Goal: Transaction & Acquisition: Purchase product/service

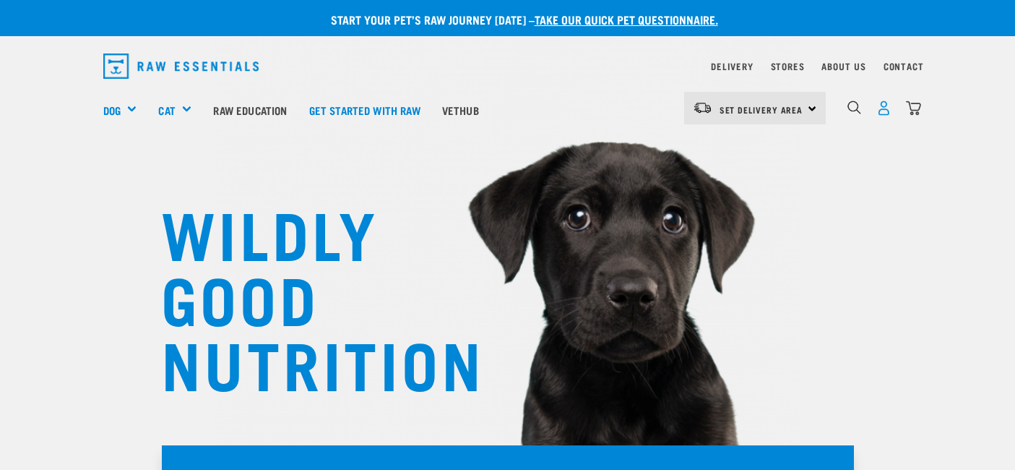
click at [892, 113] on img "dropdown navigation" at bounding box center [884, 107] width 15 height 15
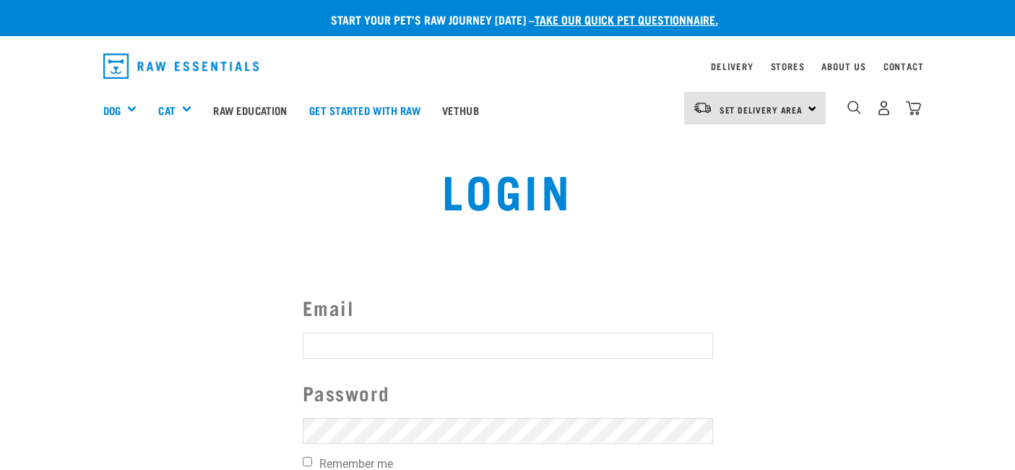
scroll to position [74, 0]
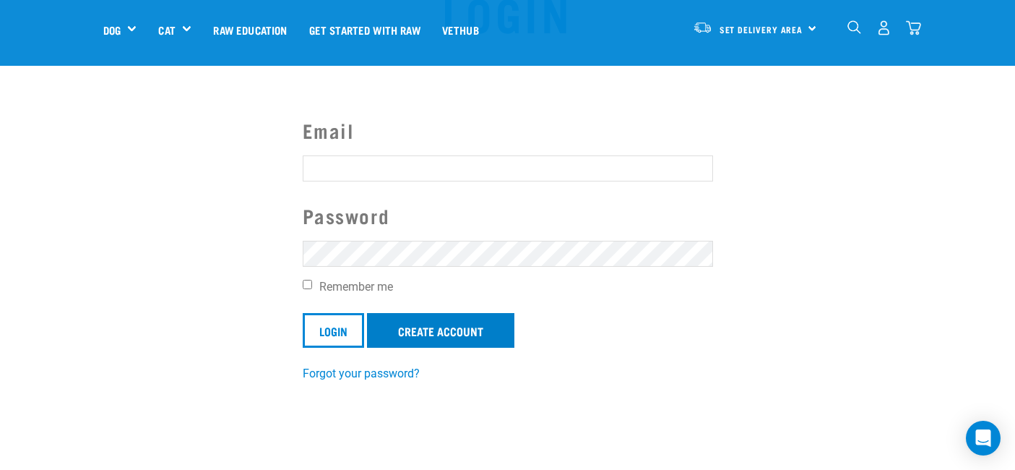
type input "[EMAIL_ADDRESS][DOMAIN_NAME]"
click at [460, 321] on link "Create Account" at bounding box center [440, 330] width 147 height 35
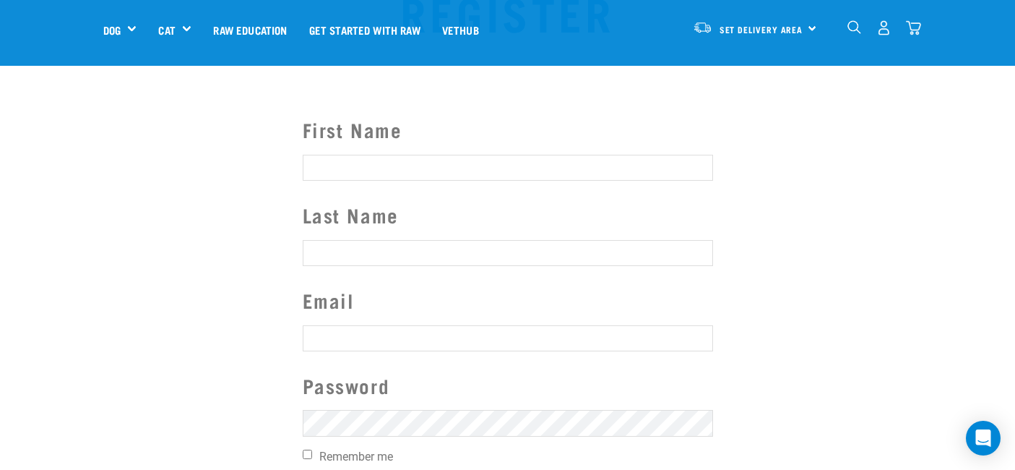
scroll to position [80, 0]
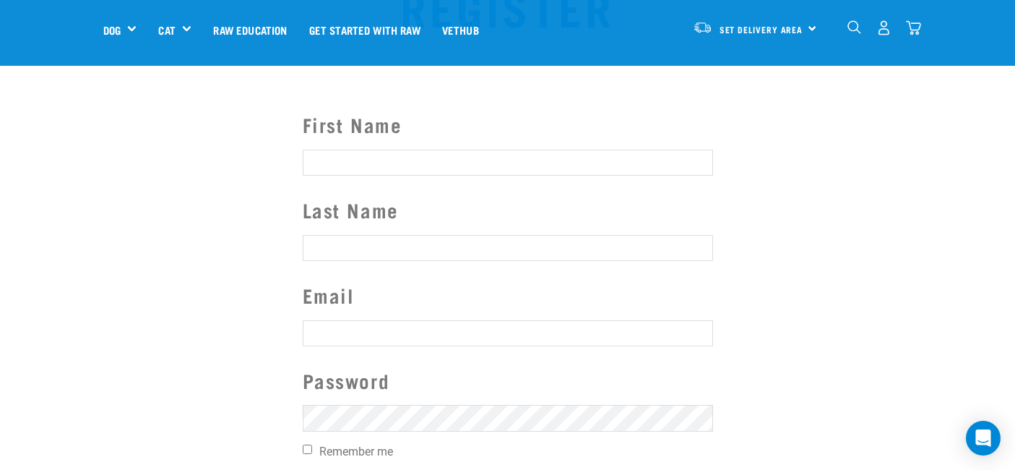
type input "[EMAIL_ADDRESS][DOMAIN_NAME]"
click at [425, 173] on input "First Name" at bounding box center [508, 163] width 410 height 26
type input "Patti"
type input "Barnes"
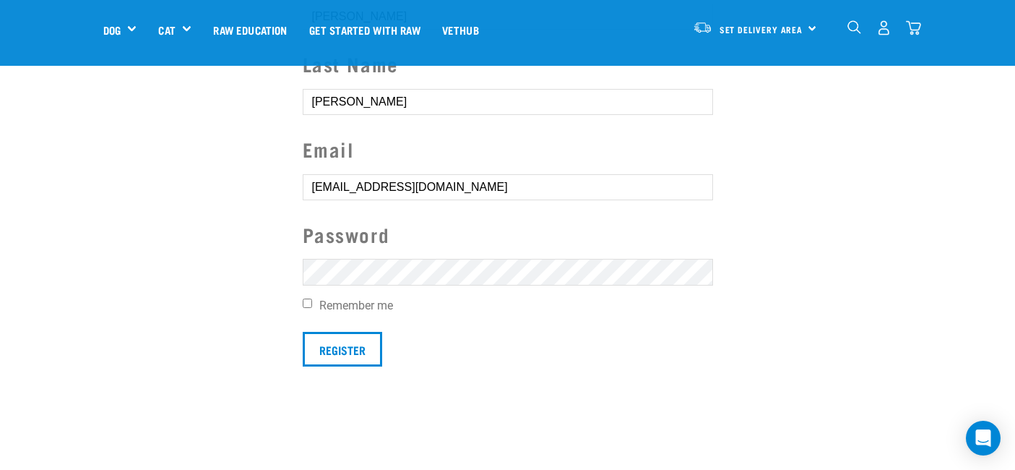
scroll to position [247, 0]
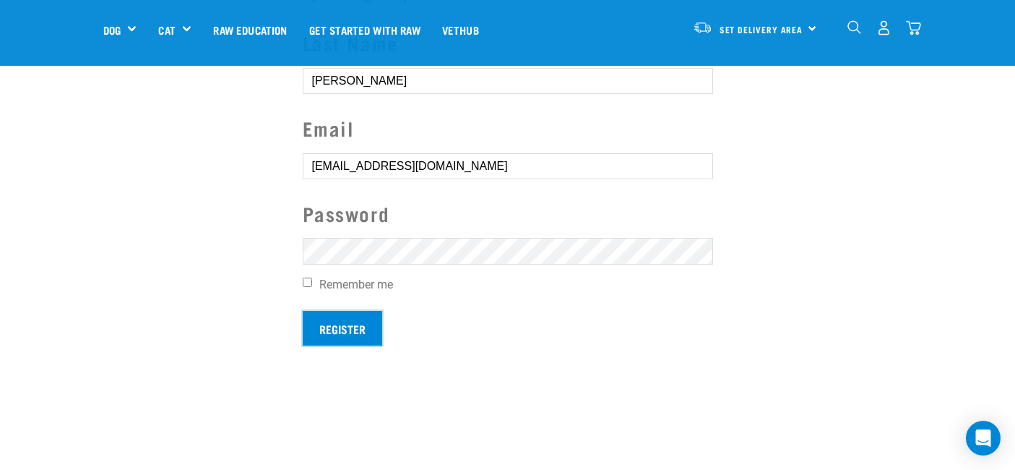
click at [345, 330] on input "Register" at bounding box center [342, 328] width 79 height 35
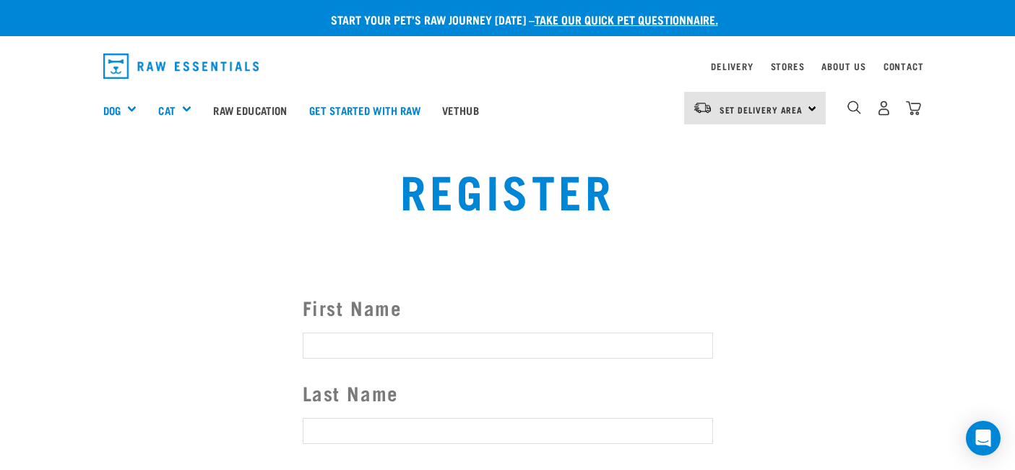
type input "[EMAIL_ADDRESS][DOMAIN_NAME]"
click at [27, 216] on button "delete" at bounding box center [20, 209] width 14 height 14
click at [921, 122] on div "0" at bounding box center [884, 108] width 74 height 33
click at [892, 113] on img "dropdown navigation" at bounding box center [884, 107] width 15 height 15
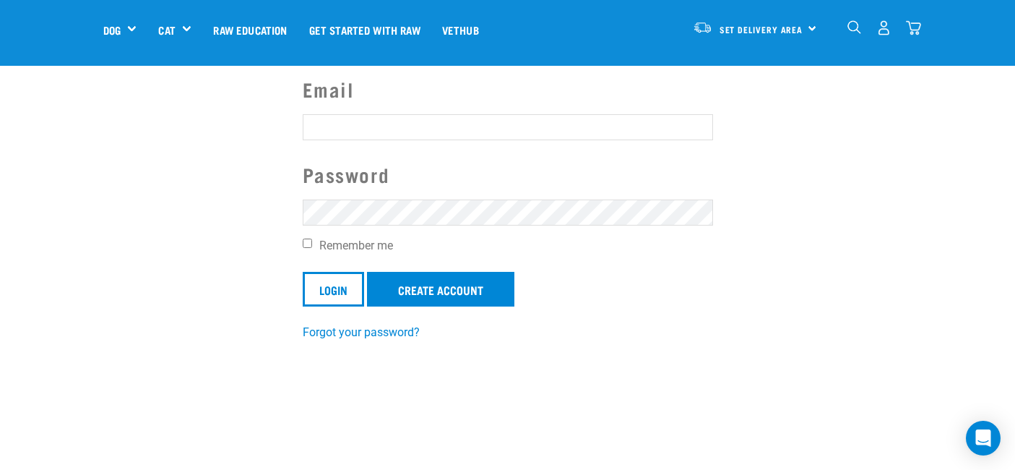
scroll to position [123, 0]
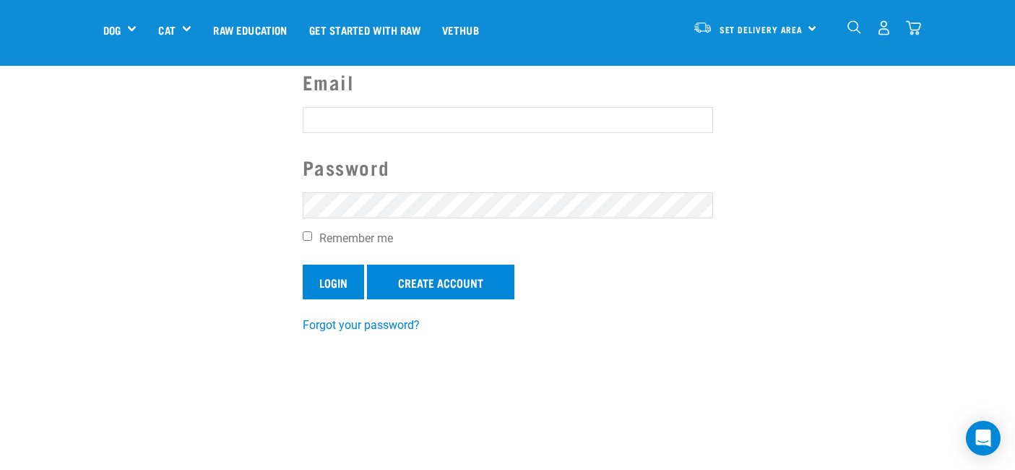
type input "pattibarnes12@gmail.com"
click at [342, 287] on input "Login" at bounding box center [333, 281] width 61 height 35
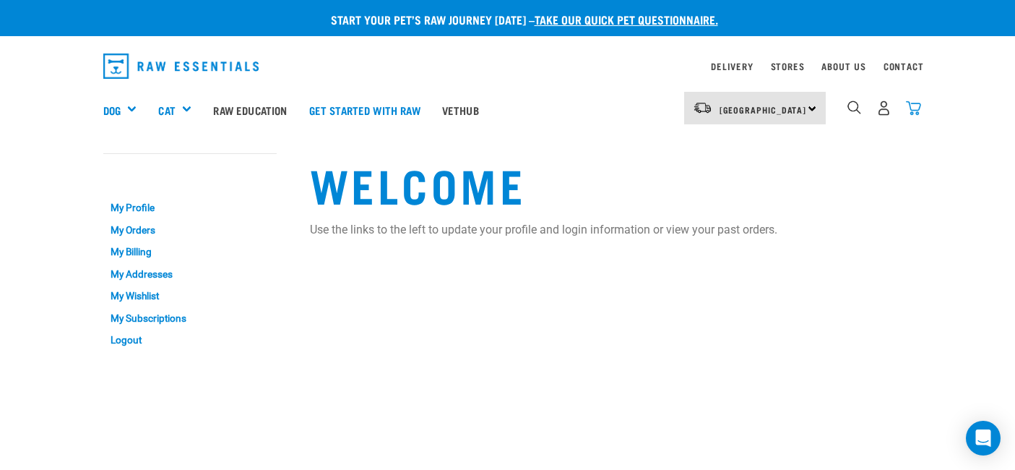
click at [921, 111] on img "dropdown navigation" at bounding box center [913, 107] width 15 height 15
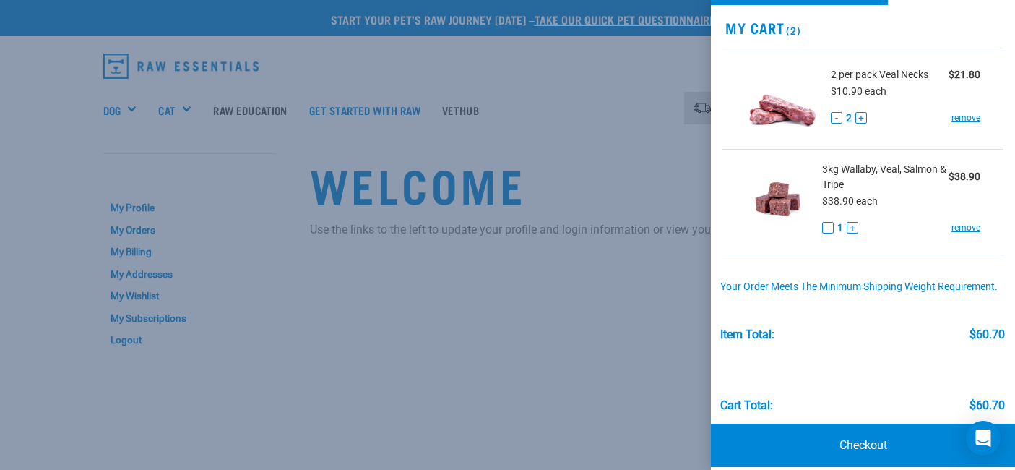
scroll to position [69, 0]
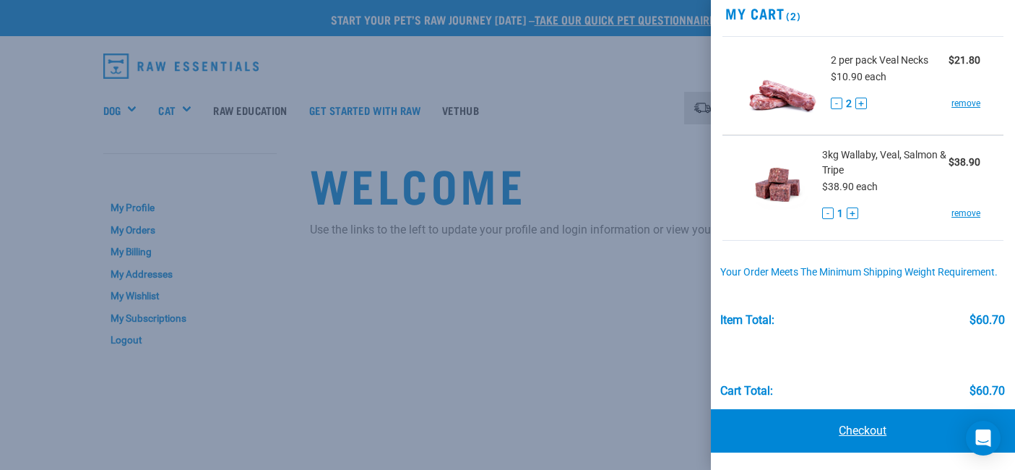
click at [881, 439] on link "Checkout" at bounding box center [863, 430] width 305 height 43
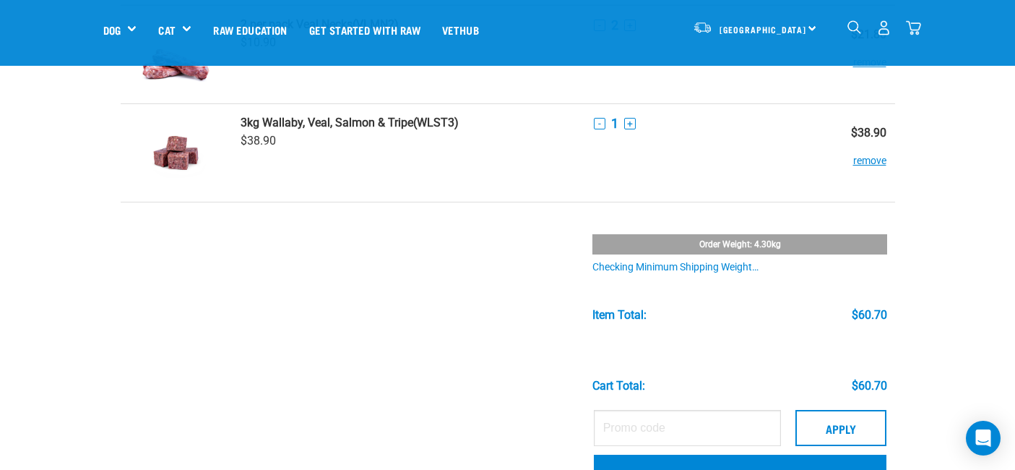
scroll to position [149, 0]
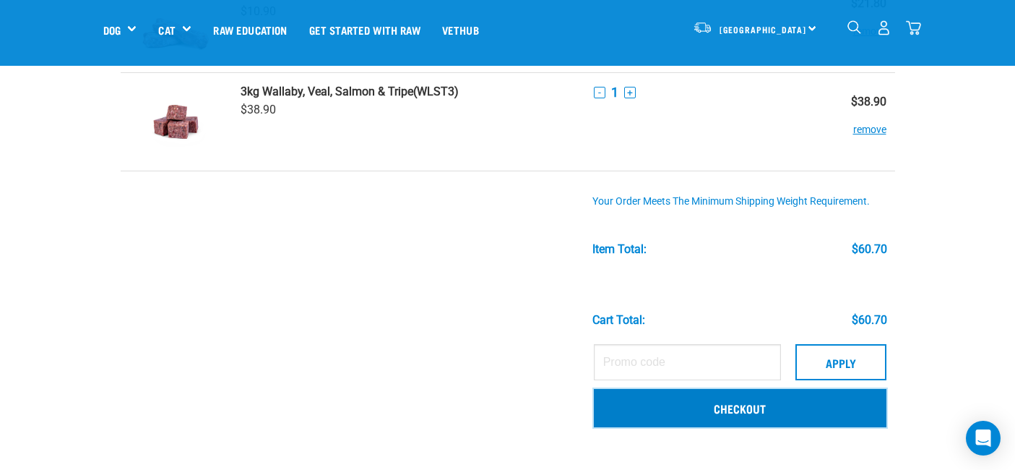
click at [748, 403] on link "Checkout" at bounding box center [740, 408] width 293 height 38
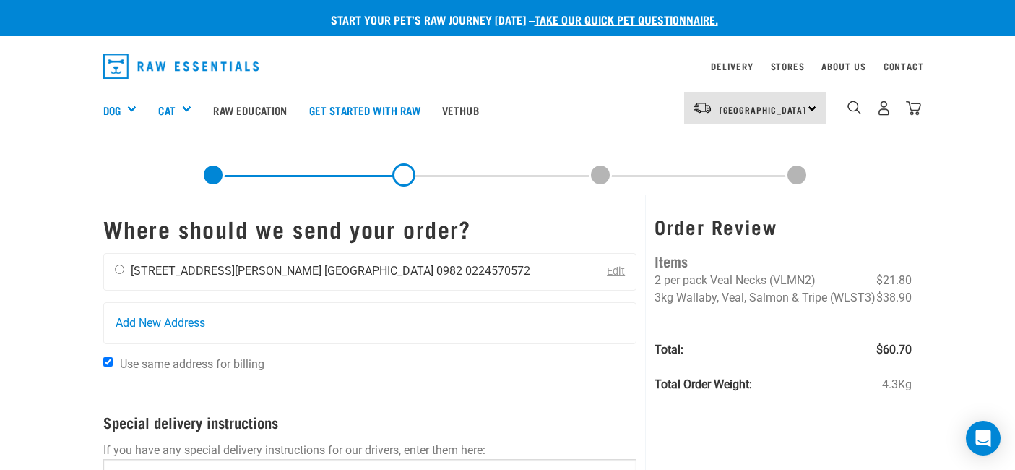
click at [324, 270] on li "[GEOGRAPHIC_DATA] 0982" at bounding box center [393, 271] width 138 height 14
click at [625, 275] on link "Edit" at bounding box center [616, 271] width 18 height 12
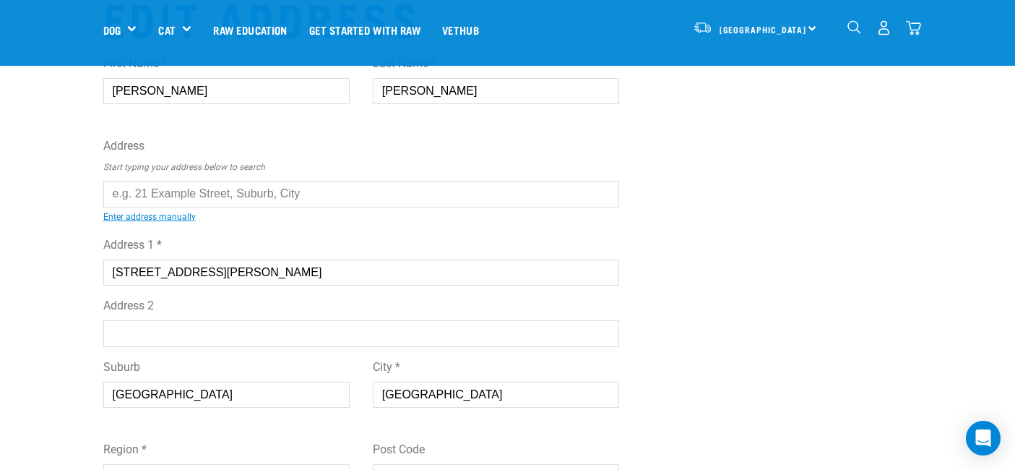
scroll to position [53, 0]
click at [178, 194] on input "text" at bounding box center [361, 193] width 517 height 26
click at [119, 204] on li "15 James Street, Snells Beach 0982" at bounding box center [119, 204] width 0 height 0
type input "15 James Street, Snells Beach 0982"
select select "AUK"
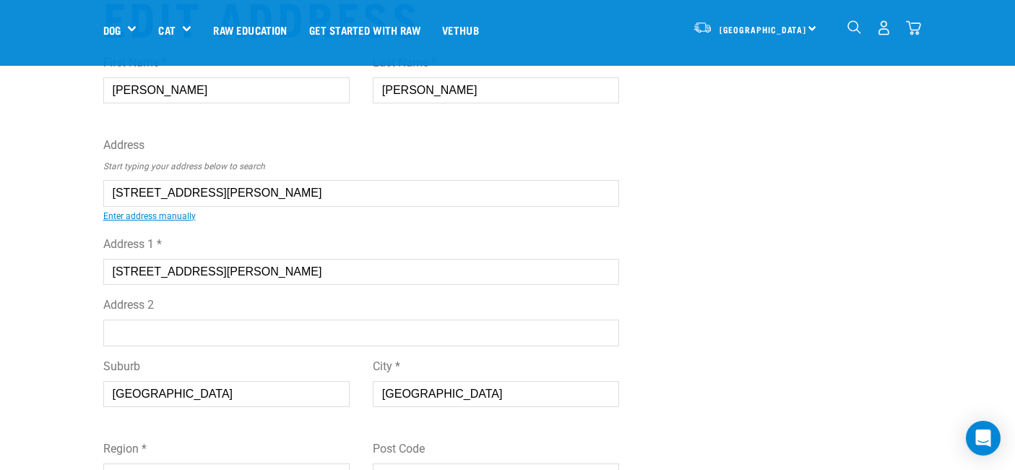
select select "Rural"
click at [103, 192] on input "15 James Street, Snells Beach 0982" at bounding box center [361, 193] width 517 height 26
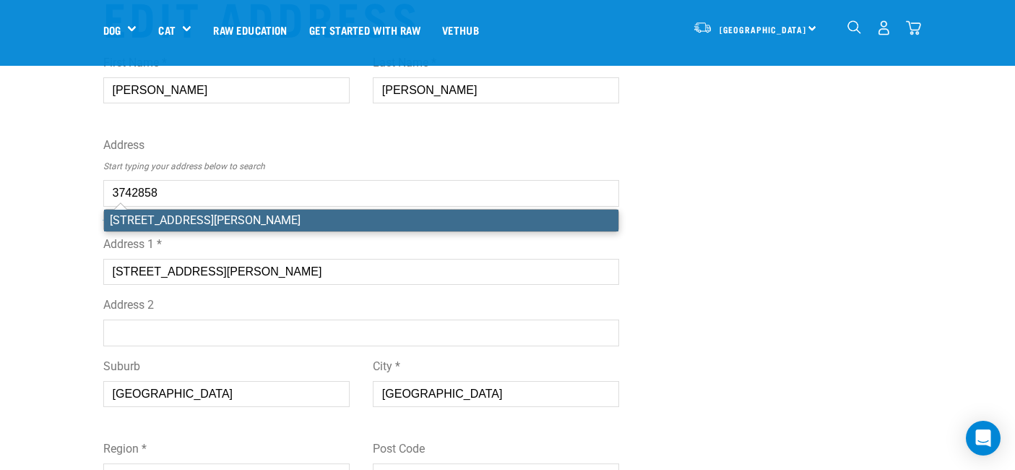
click at [103, 219] on div "First Name * Patti Last Name * Barnes Address Start typing your address below t…" at bounding box center [361, 354] width 517 height 623
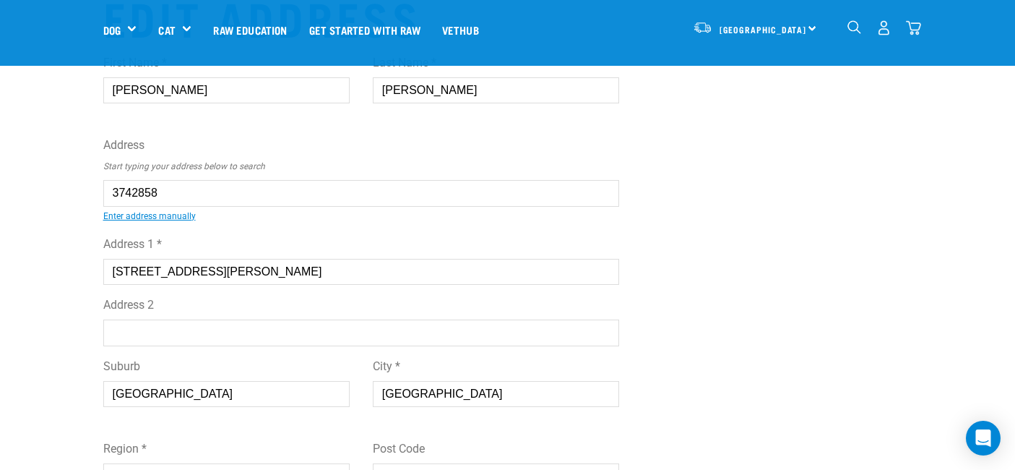
type input "45 James Street, RD 2, Warkworth 0982"
type input "45 James Street"
type input "RD 2"
select select "AUK"
select select "Rural"
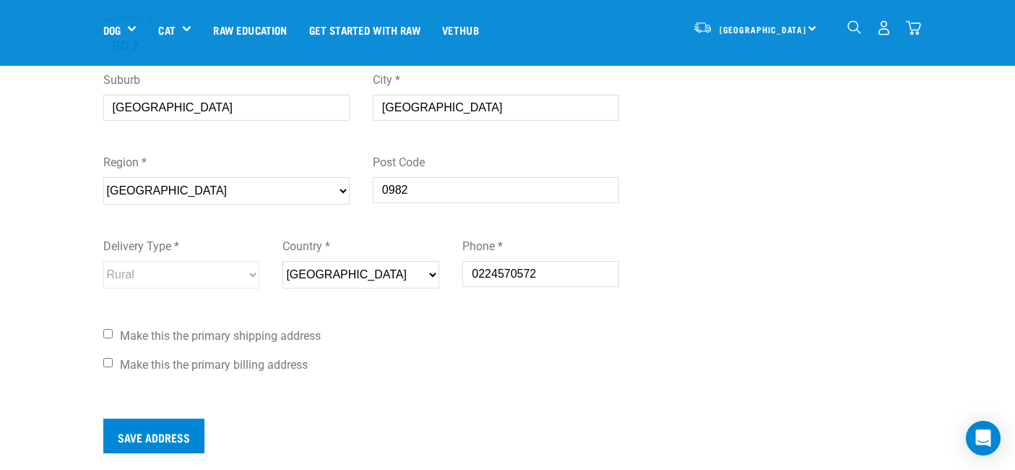
scroll to position [344, 0]
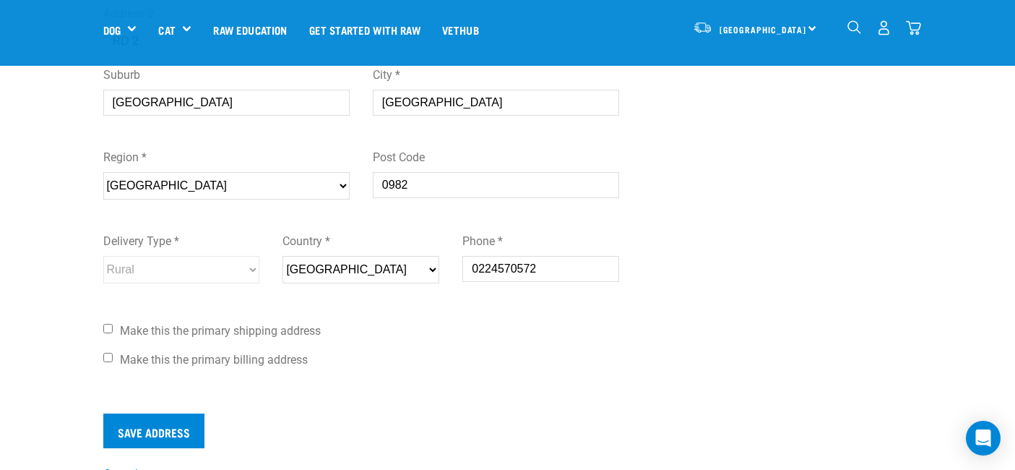
type input "45 James Street, RD 2, Warkworth 0982"
click at [103, 329] on label "Make this the primary shipping address" at bounding box center [361, 330] width 517 height 17
click at [103, 329] on input "Make this the primary shipping address" at bounding box center [107, 328] width 9 height 9
checkbox input "true"
click at [103, 354] on input "Make this the primary billing address" at bounding box center [107, 357] width 9 height 9
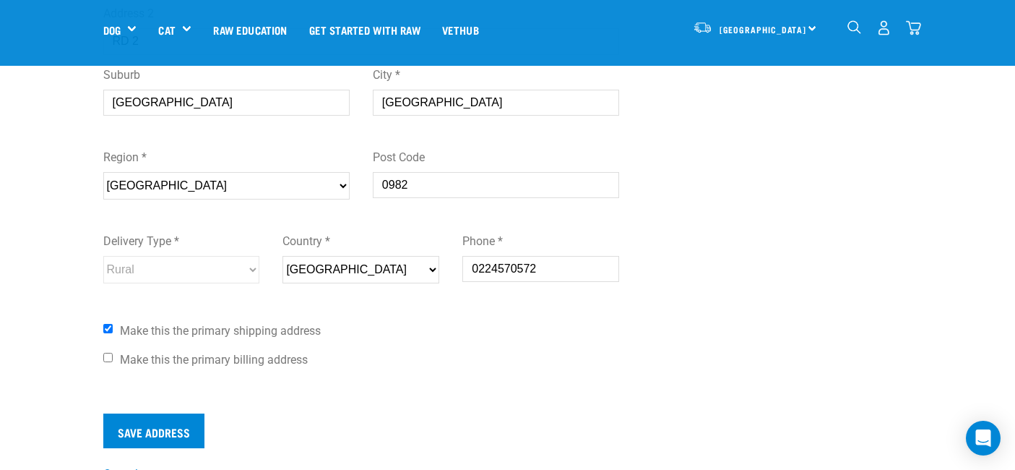
checkbox input "true"
click at [103, 436] on input "Save Address" at bounding box center [153, 430] width 101 height 35
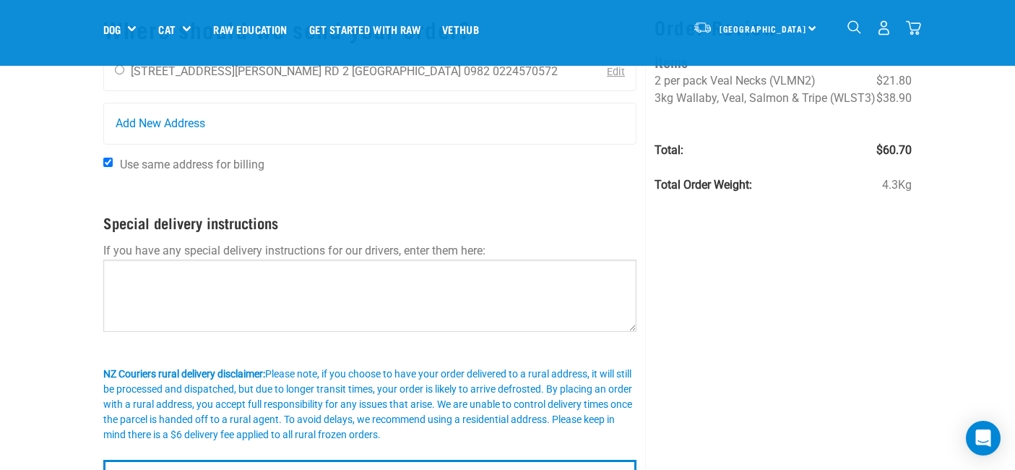
scroll to position [100, 0]
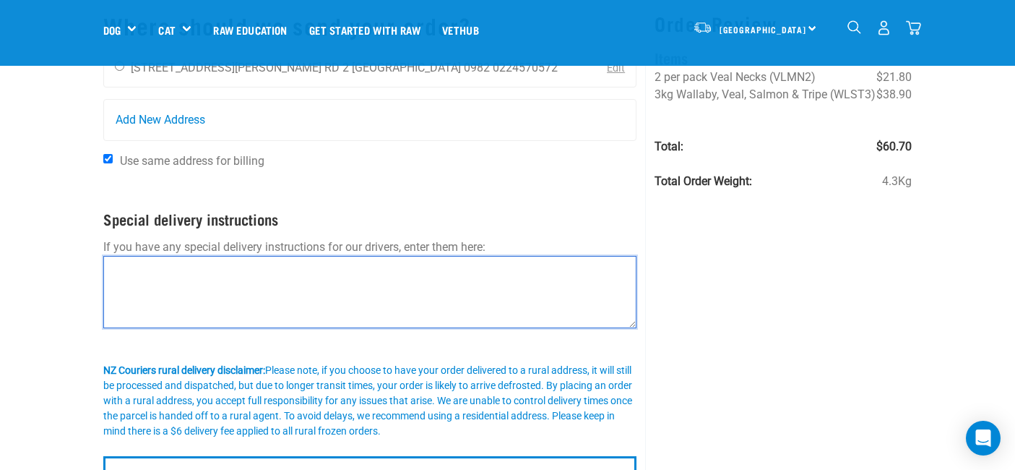
click at [270, 319] on textarea at bounding box center [370, 292] width 534 height 72
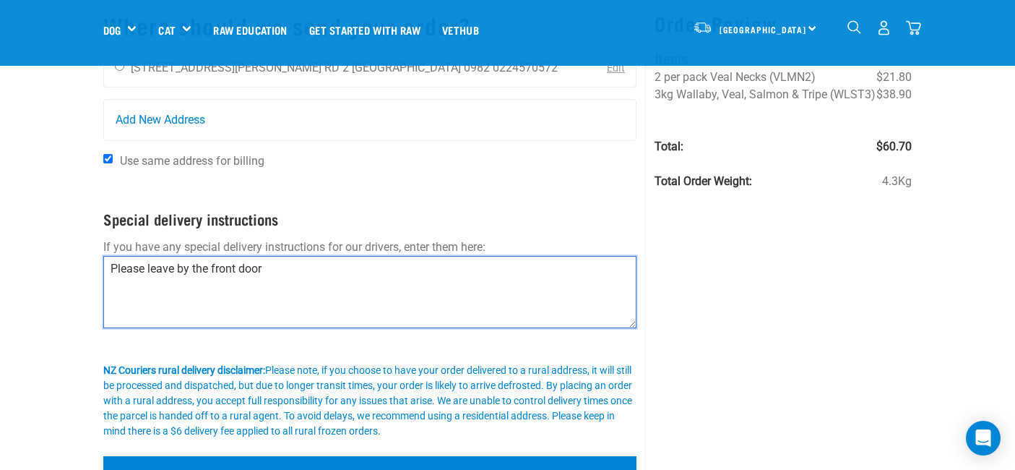
type textarea "Please leave by the front door"
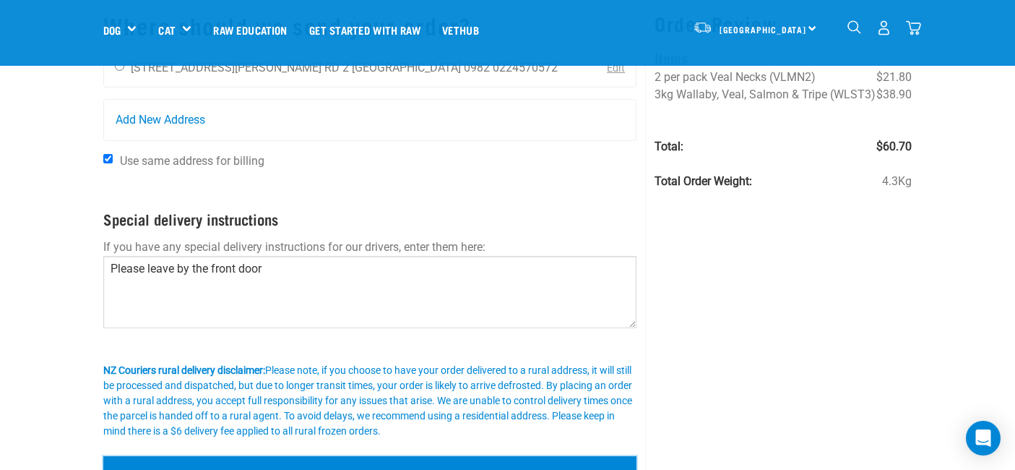
click at [360, 456] on input "Confirm addresses" at bounding box center [370, 473] width 534 height 35
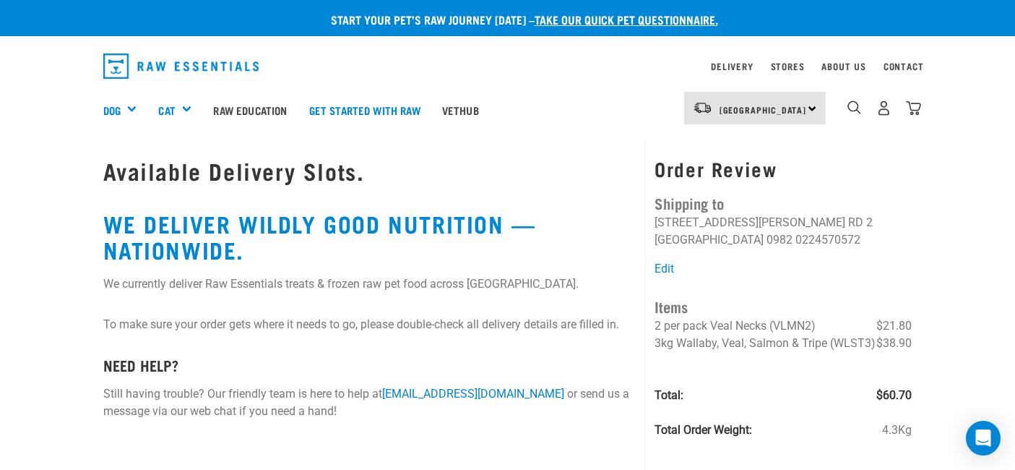
click at [173, 197] on div "Available Delivery Slots. WE DELIVER WILDLY GOOD NUTRITION — NATIONWIDE. We cur…" at bounding box center [370, 296] width 551 height 318
click at [134, 173] on h1 "Available Delivery Slots." at bounding box center [370, 171] width 534 height 26
click at [205, 179] on h1 "Available Delivery Slots." at bounding box center [370, 171] width 534 height 26
click at [176, 241] on div "Available Delivery Slots. WE DELIVER WILDLY GOOD NUTRITION — NATIONWIDE. We cur…" at bounding box center [370, 296] width 551 height 318
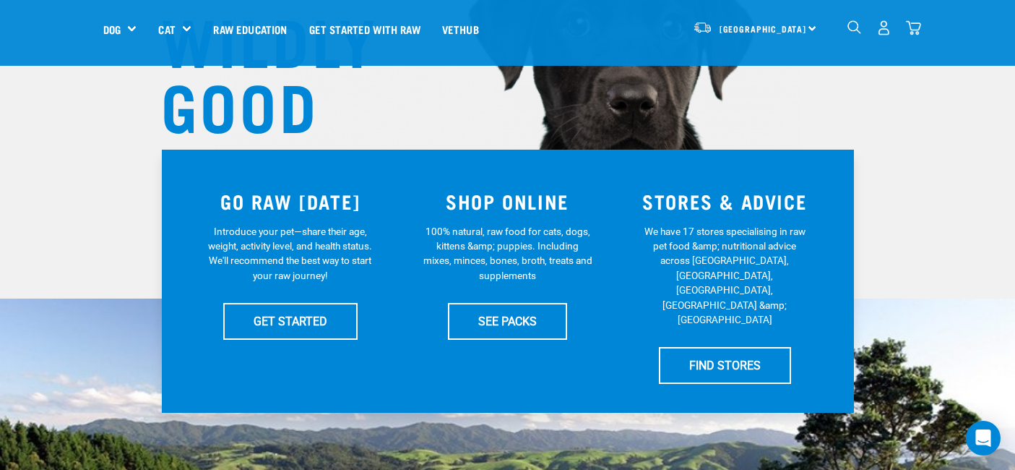
scroll to position [185, 0]
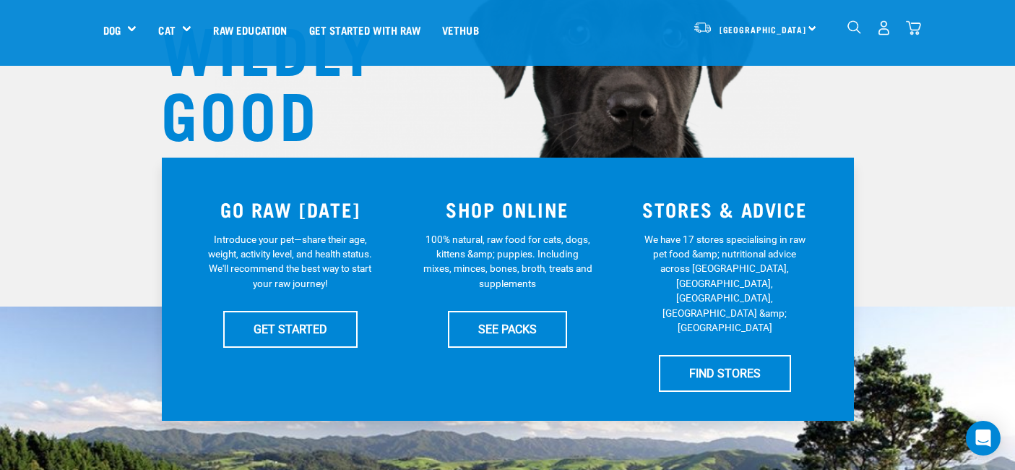
click at [921, 35] on img "dropdown navigation" at bounding box center [913, 27] width 15 height 15
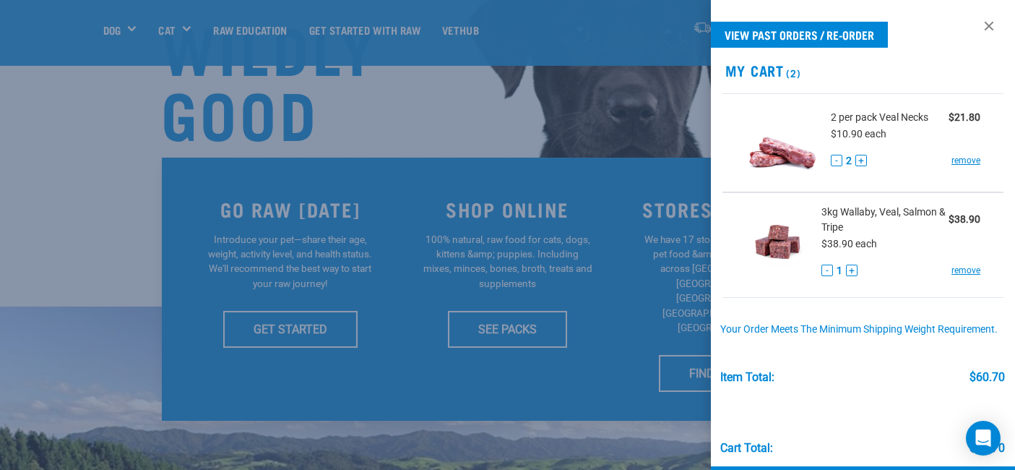
scroll to position [69, 0]
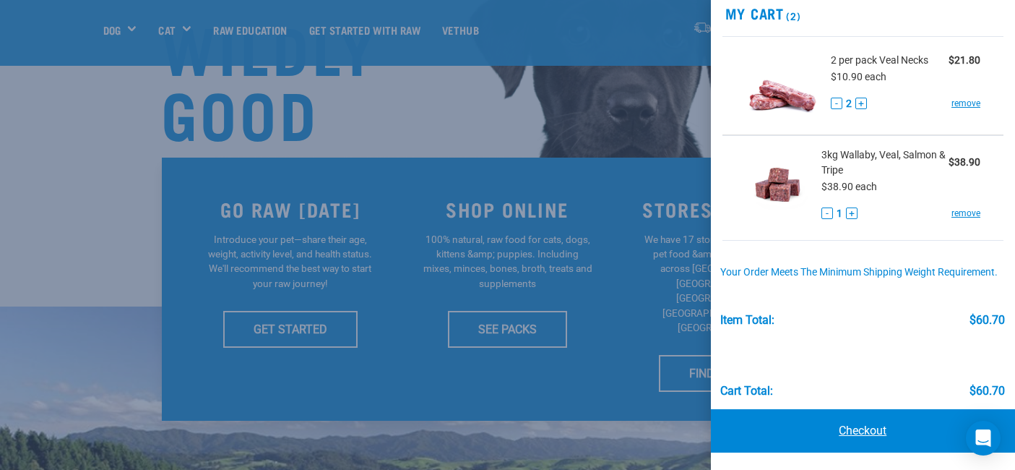
click at [863, 426] on link "Checkout" at bounding box center [863, 430] width 305 height 43
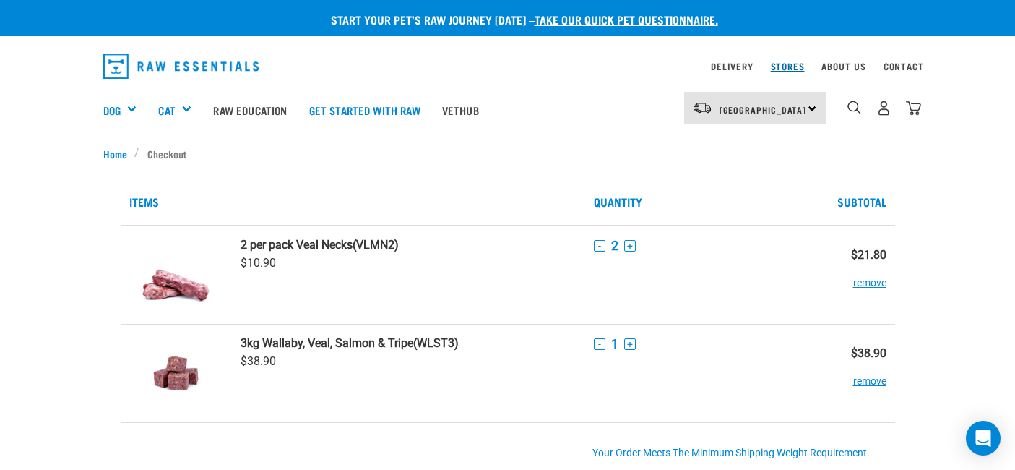
click at [805, 69] on link "Stores" at bounding box center [788, 66] width 34 height 5
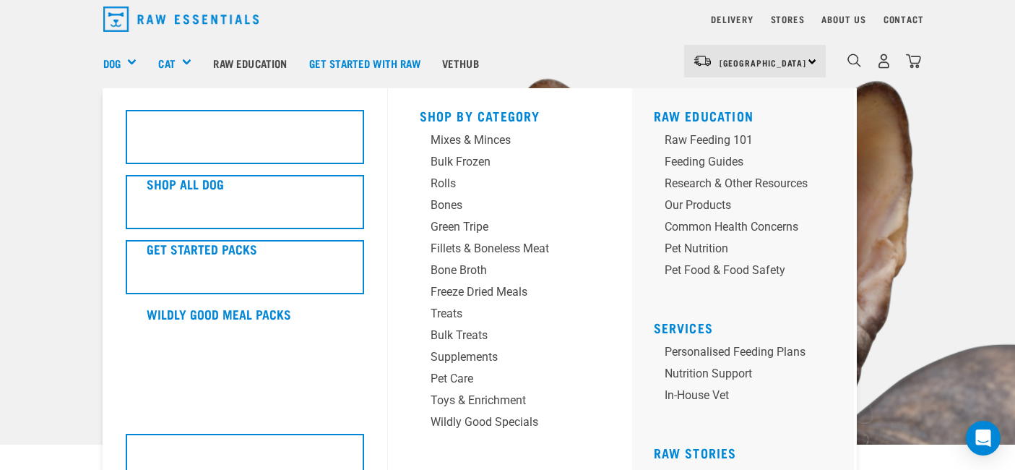
scroll to position [52, 0]
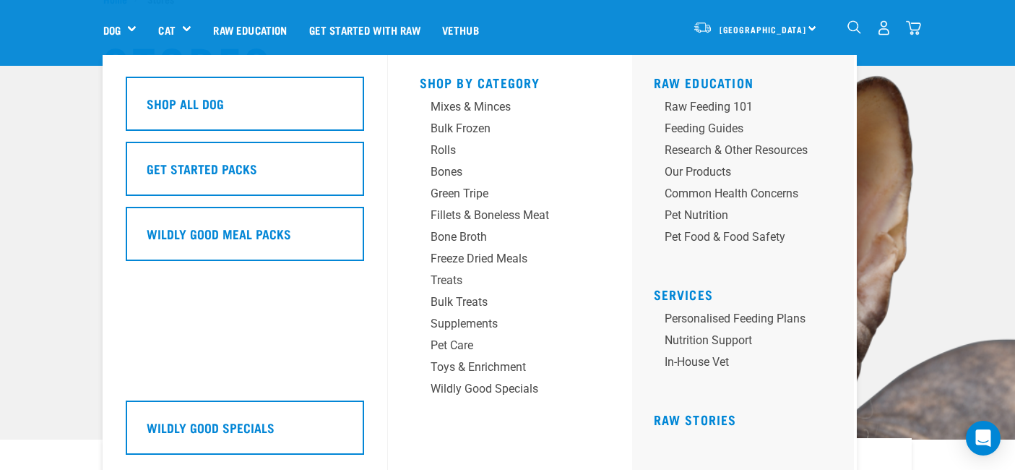
click at [166, 223] on div "Wildly Good Meal Packs" at bounding box center [245, 234] width 238 height 54
click at [431, 284] on div "Treats" at bounding box center [498, 280] width 135 height 17
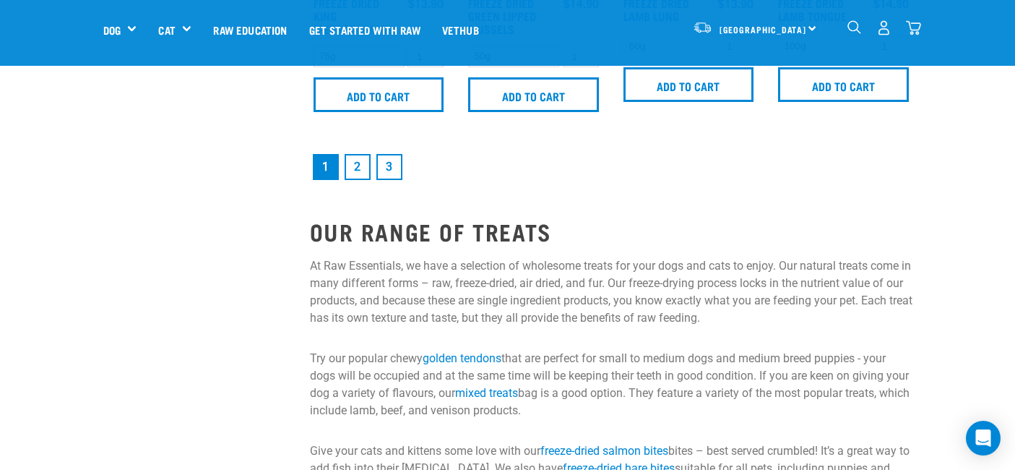
scroll to position [2214, 0]
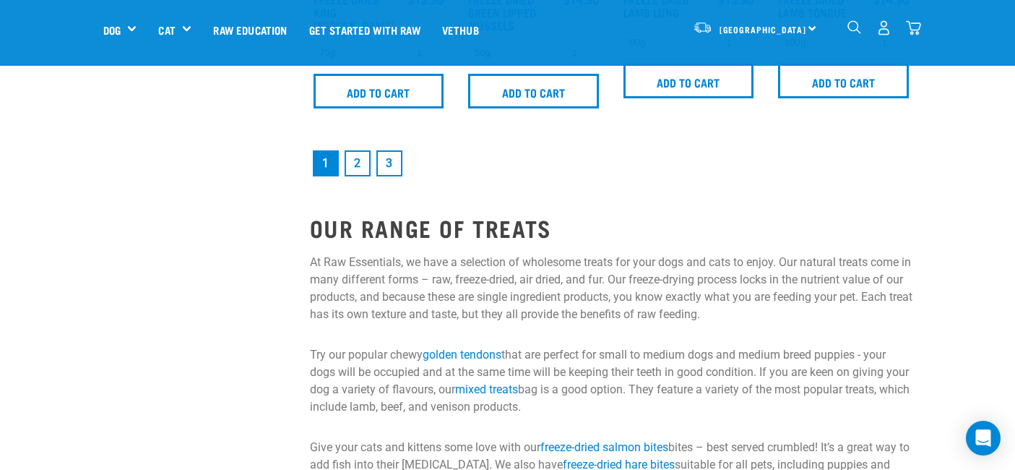
click at [345, 176] on link "2" at bounding box center [358, 163] width 26 height 26
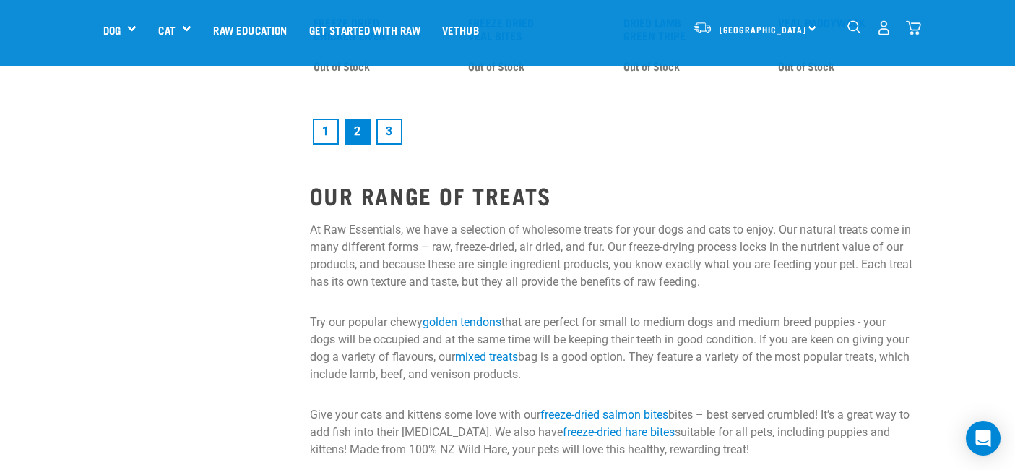
scroll to position [2125, 0]
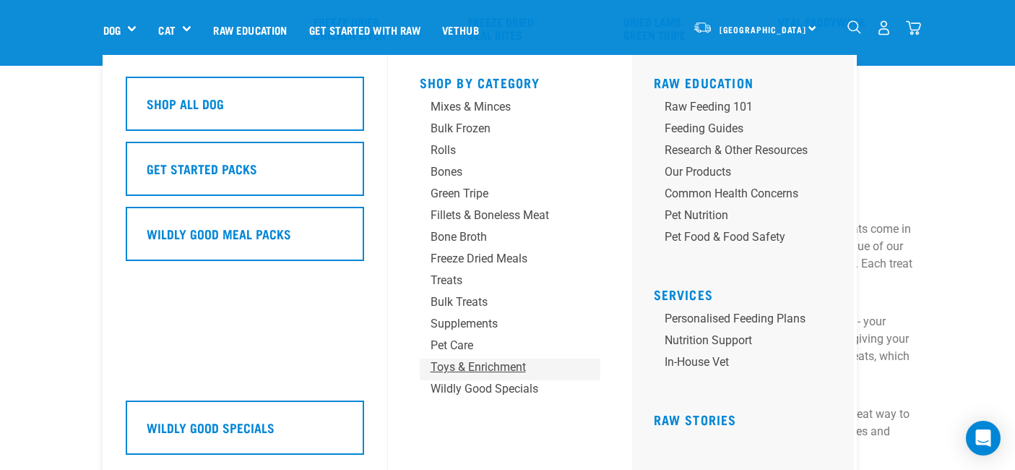
click at [437, 366] on div "Toys & Enrichment" at bounding box center [498, 366] width 135 height 17
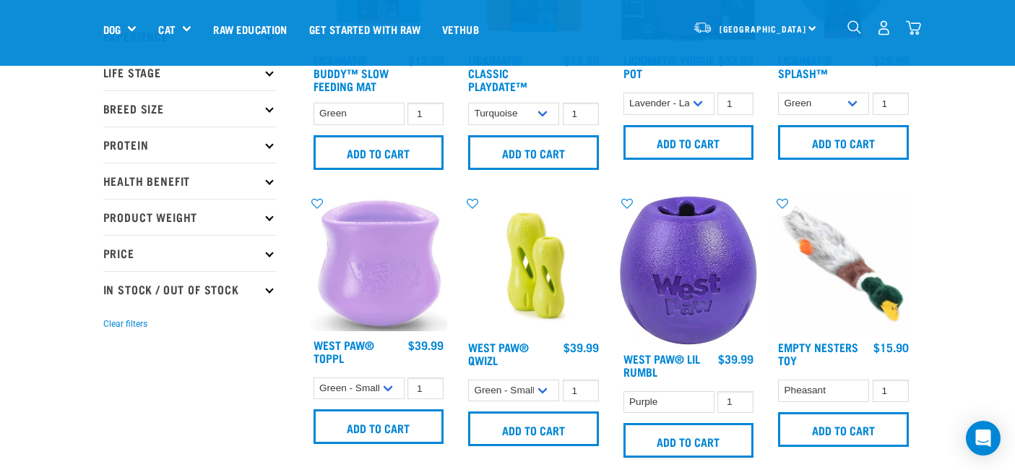
scroll to position [186, 0]
